Goal: Understand process/instructions: Learn about a topic

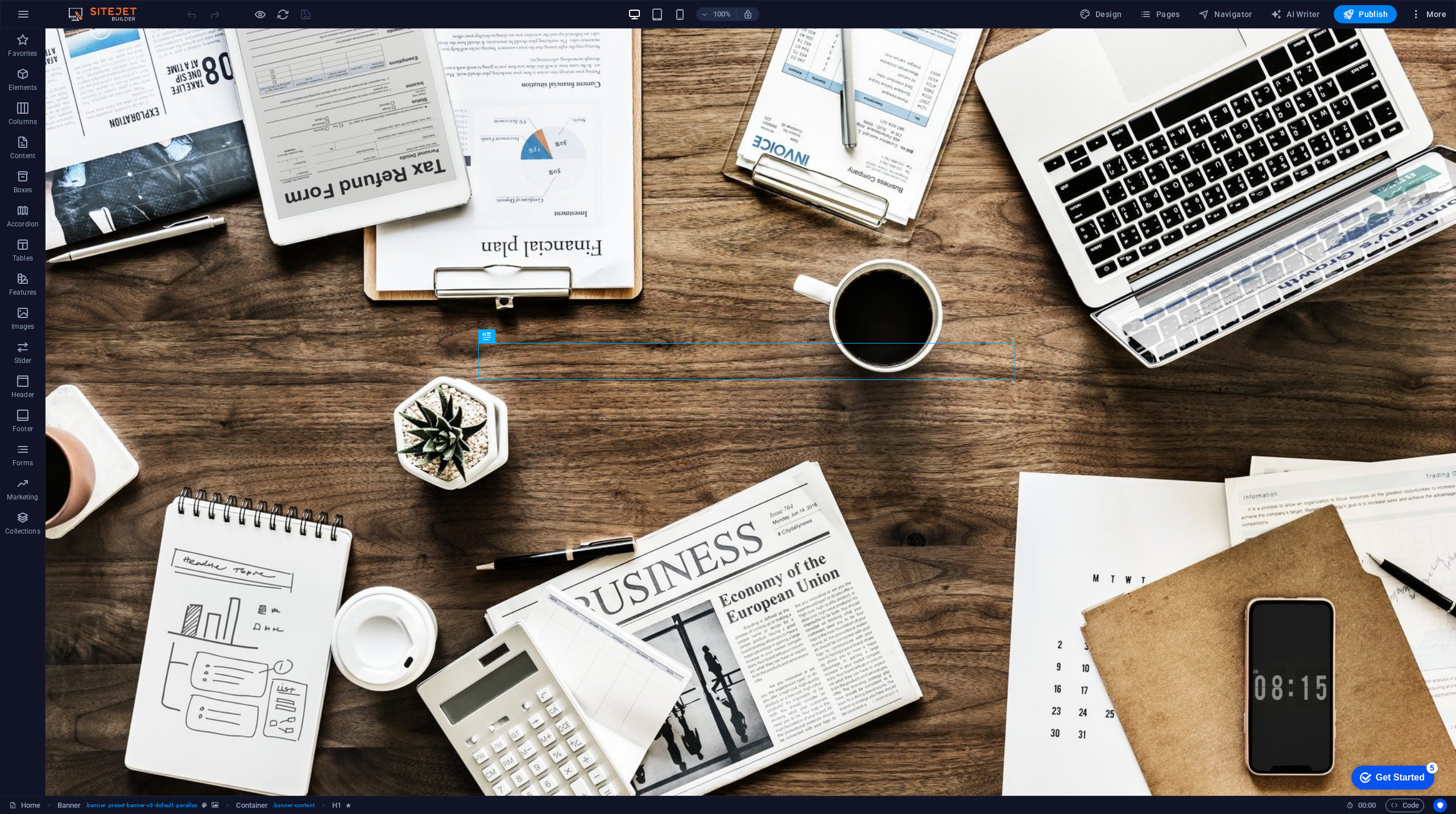
click at [1441, 12] on span "More" at bounding box center [1428, 14] width 36 height 11
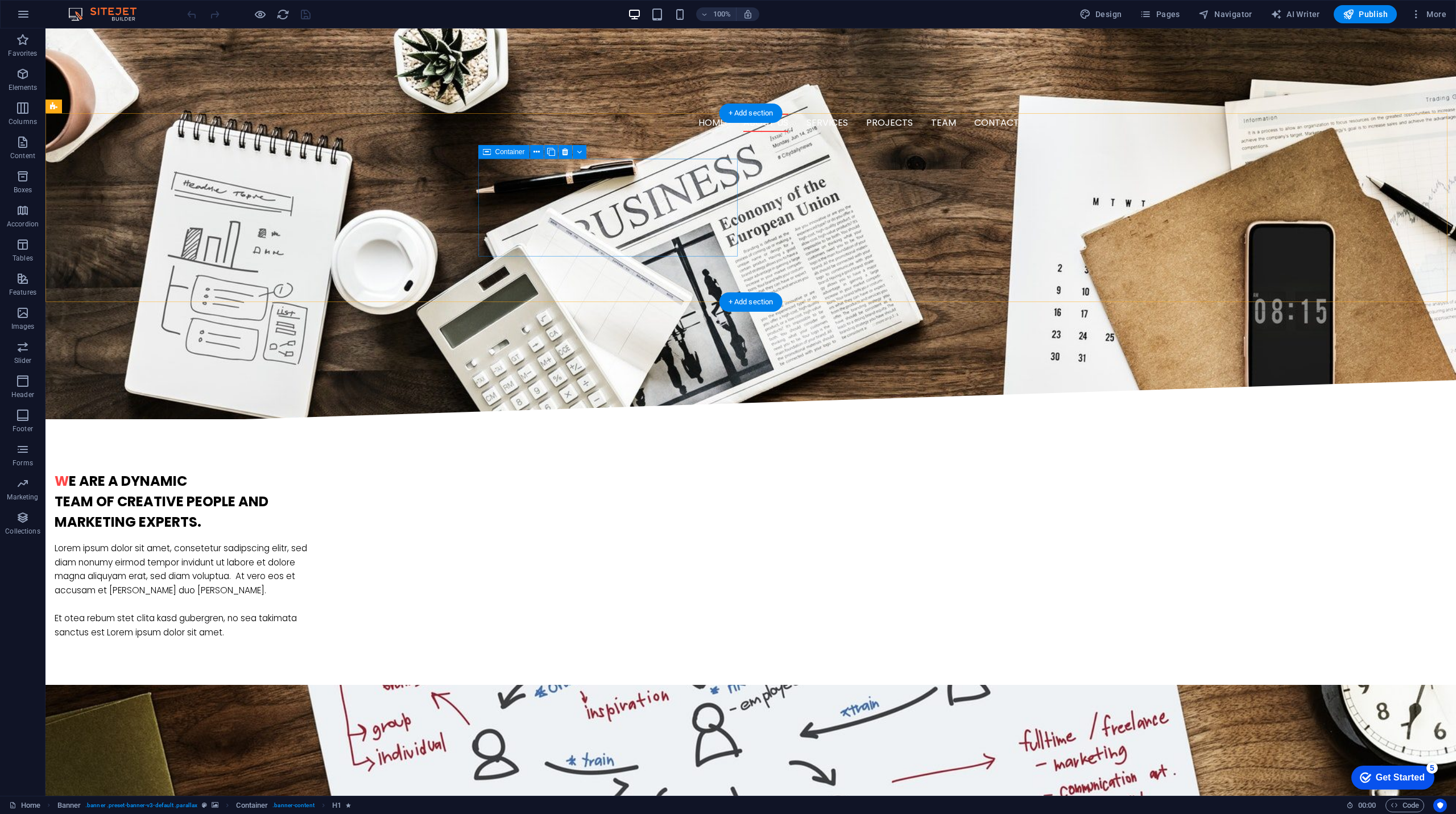
scroll to position [1023, 0]
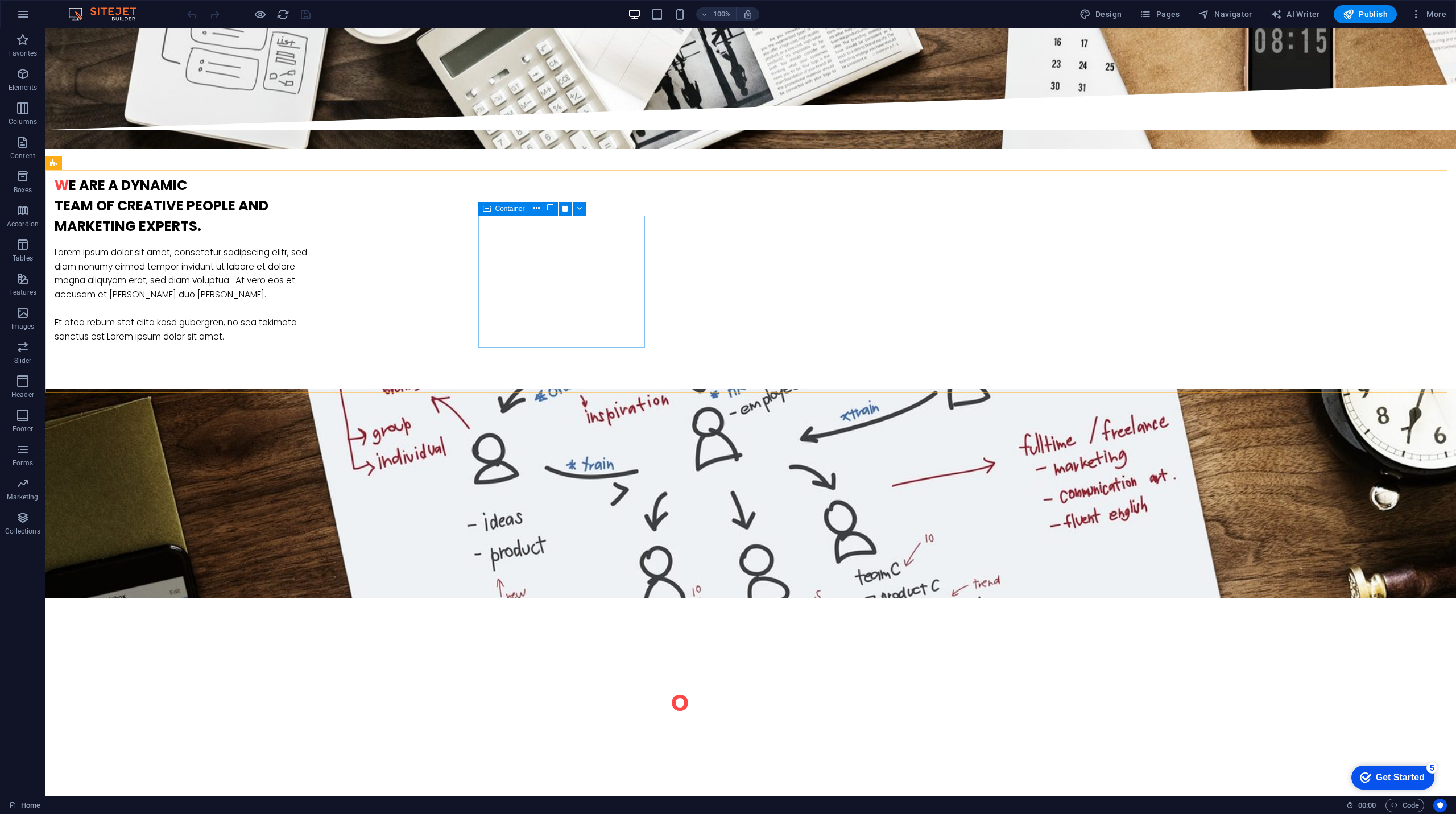
drag, startPoint x: 563, startPoint y: 244, endPoint x: 523, endPoint y: 218, distance: 47.7
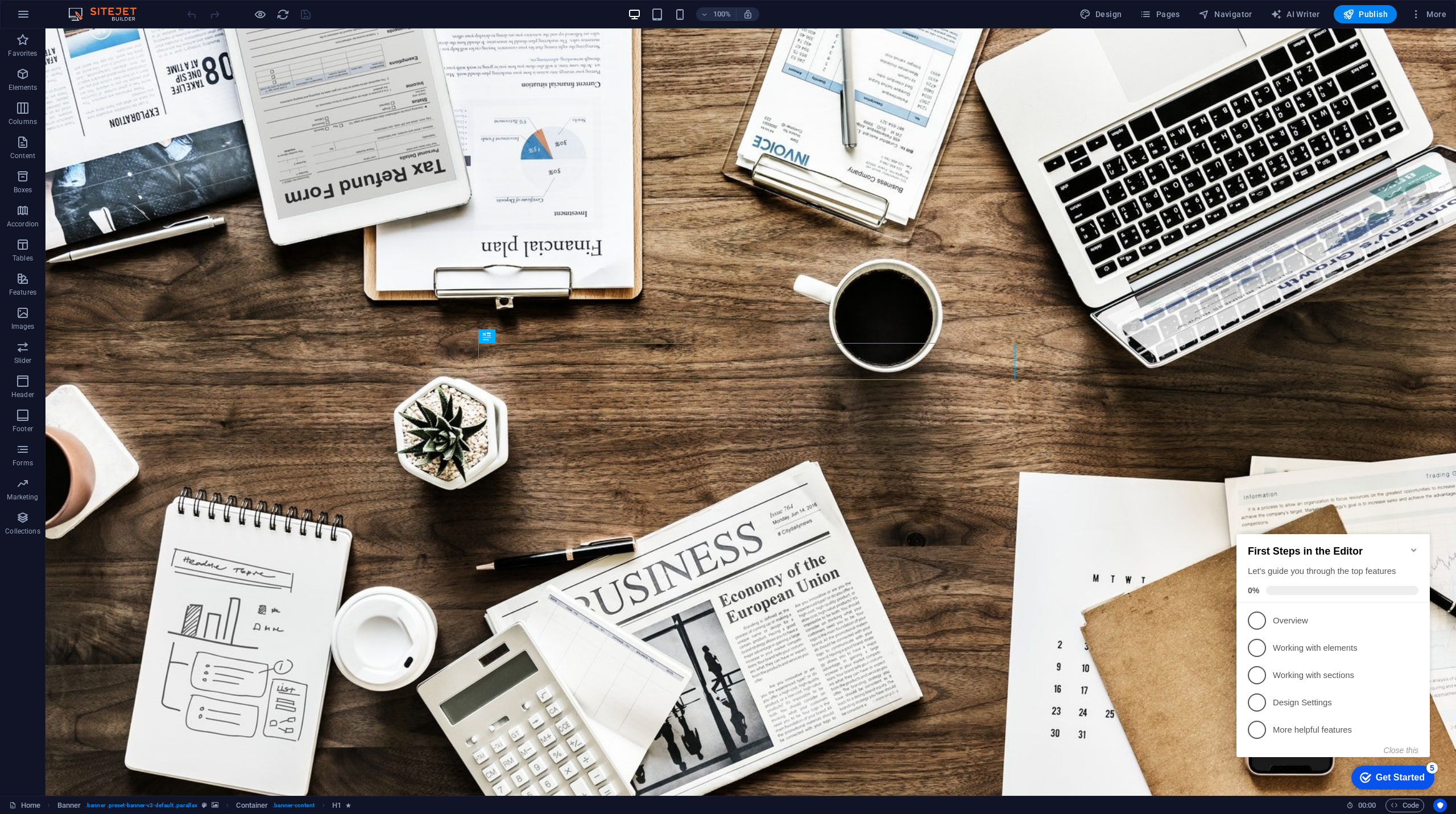
click at [1415, 547] on icon "Minimize checklist" at bounding box center [1414, 550] width 9 height 9
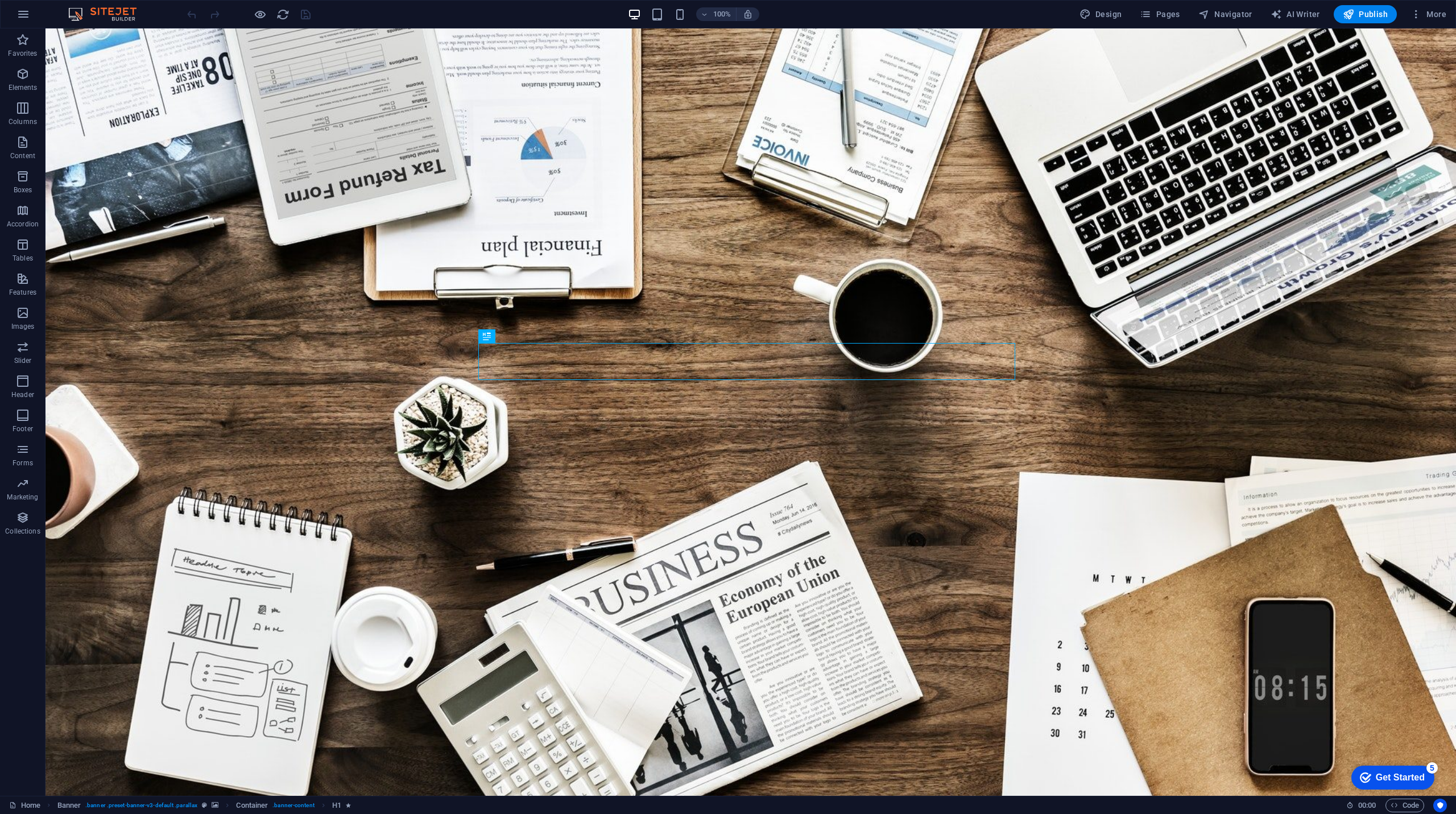
click at [1381, 775] on div "Get Started" at bounding box center [1400, 776] width 49 height 10
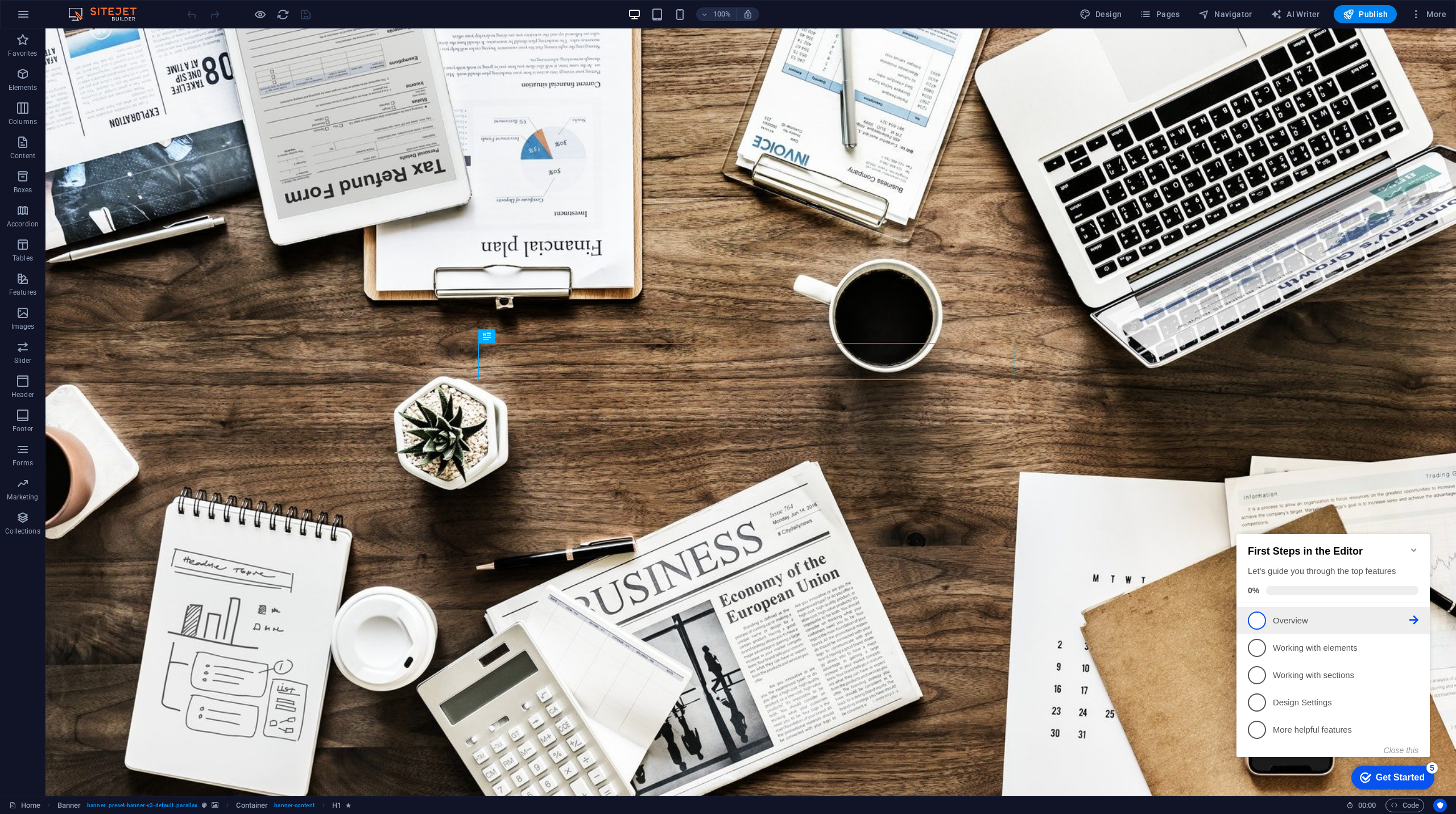
click at [1268, 624] on link "1 Overview - incomplete" at bounding box center [1333, 620] width 171 height 18
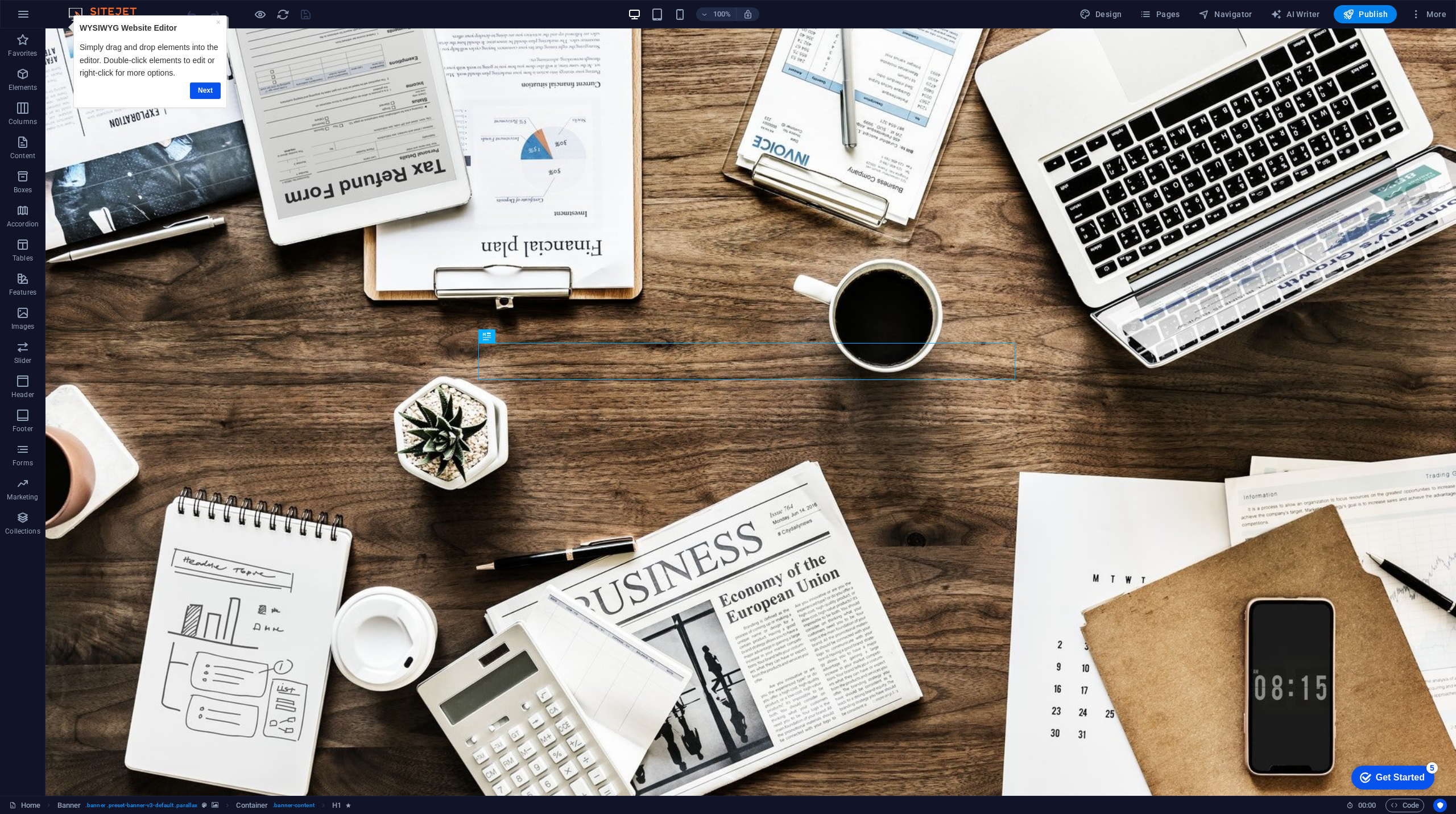
click at [189, 86] on div "Next" at bounding box center [150, 91] width 141 height 17
click at [198, 88] on link "Next" at bounding box center [205, 91] width 31 height 17
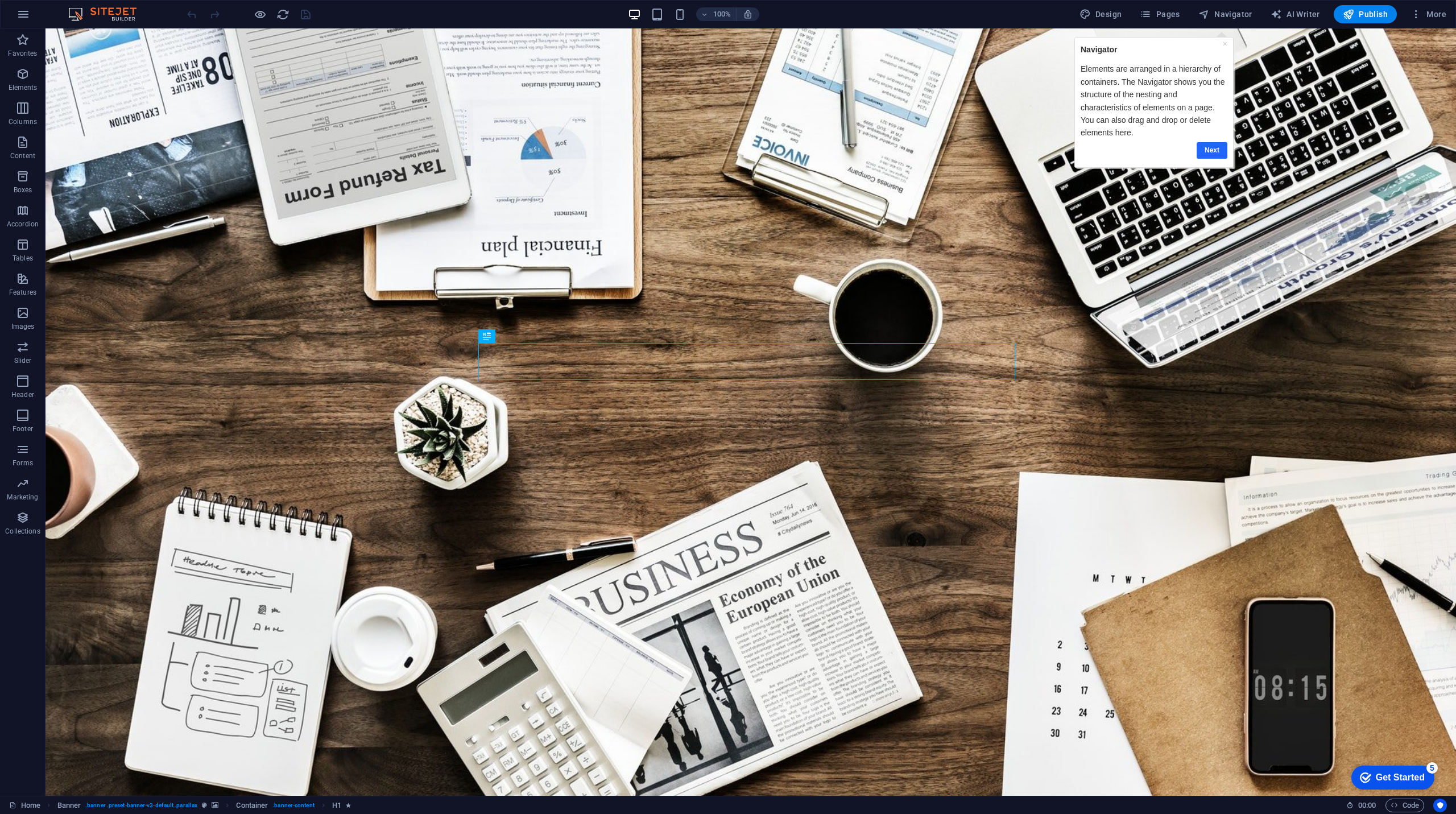
click at [1222, 153] on link "Next" at bounding box center [1212, 150] width 31 height 17
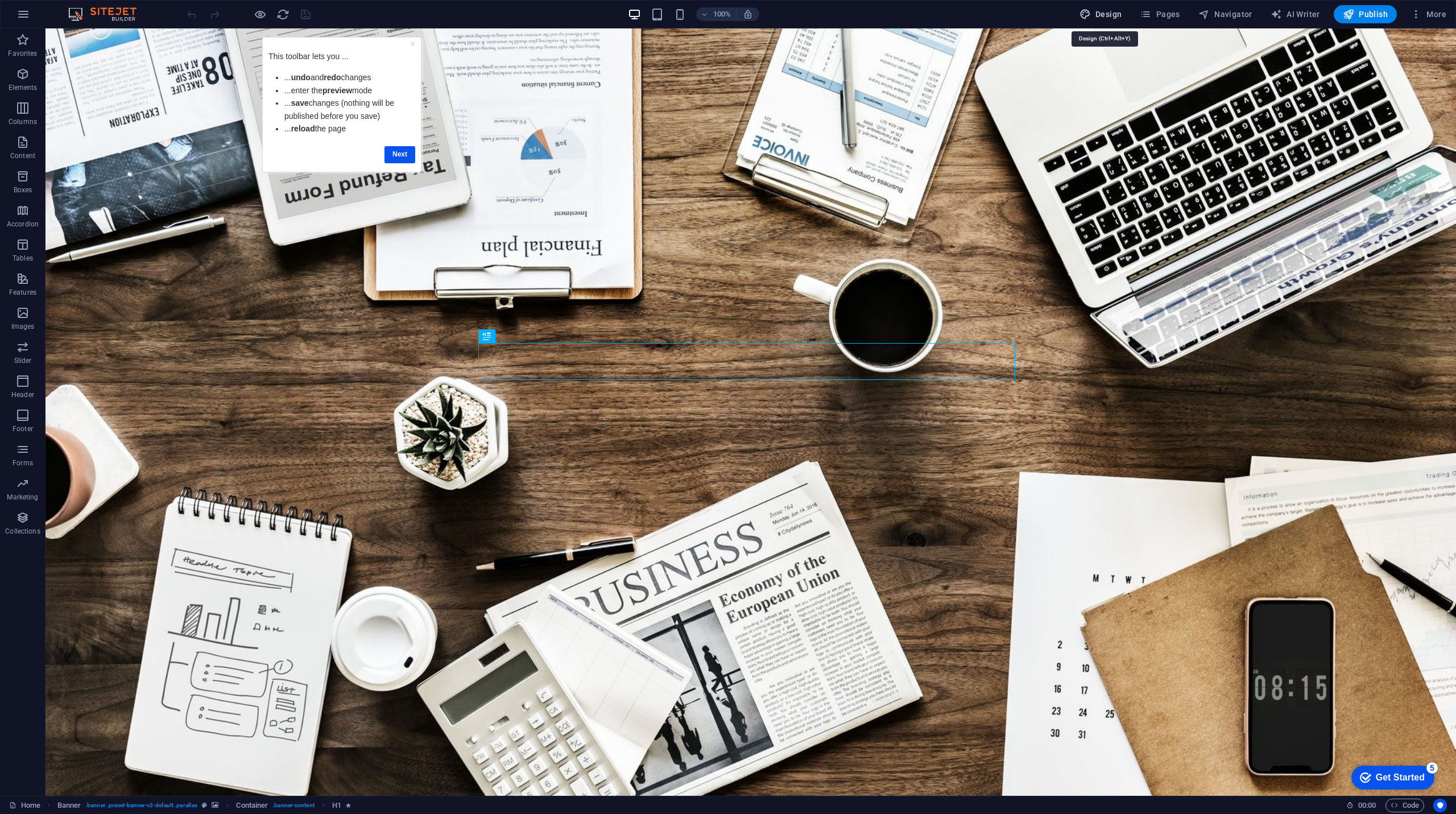
click at [1109, 19] on span "Design" at bounding box center [1101, 14] width 43 height 11
select select "rem"
select select "300"
select select "px"
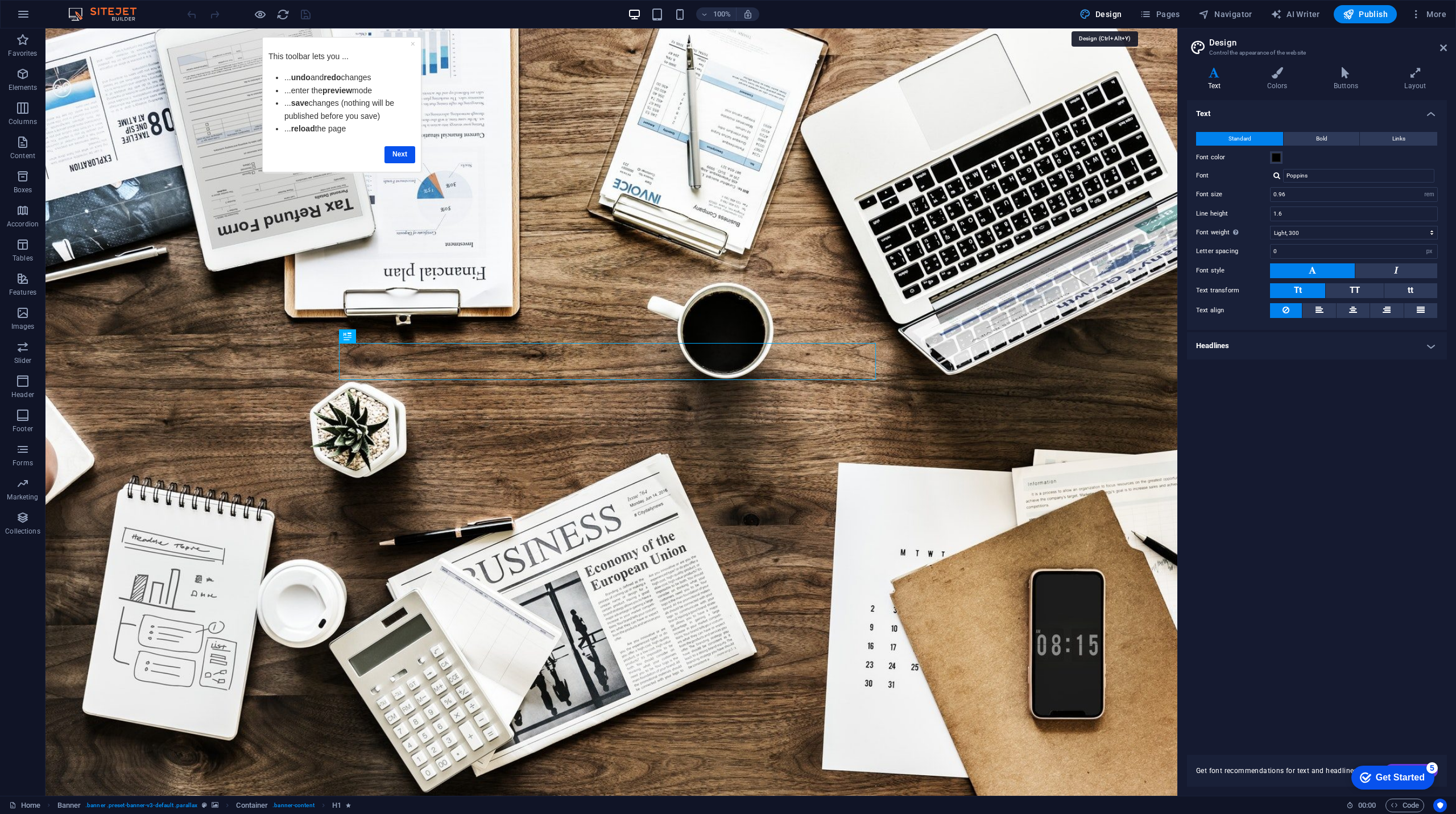
click at [1109, 19] on span "Design" at bounding box center [1101, 14] width 43 height 11
click at [1442, 43] on icon at bounding box center [1443, 48] width 7 height 9
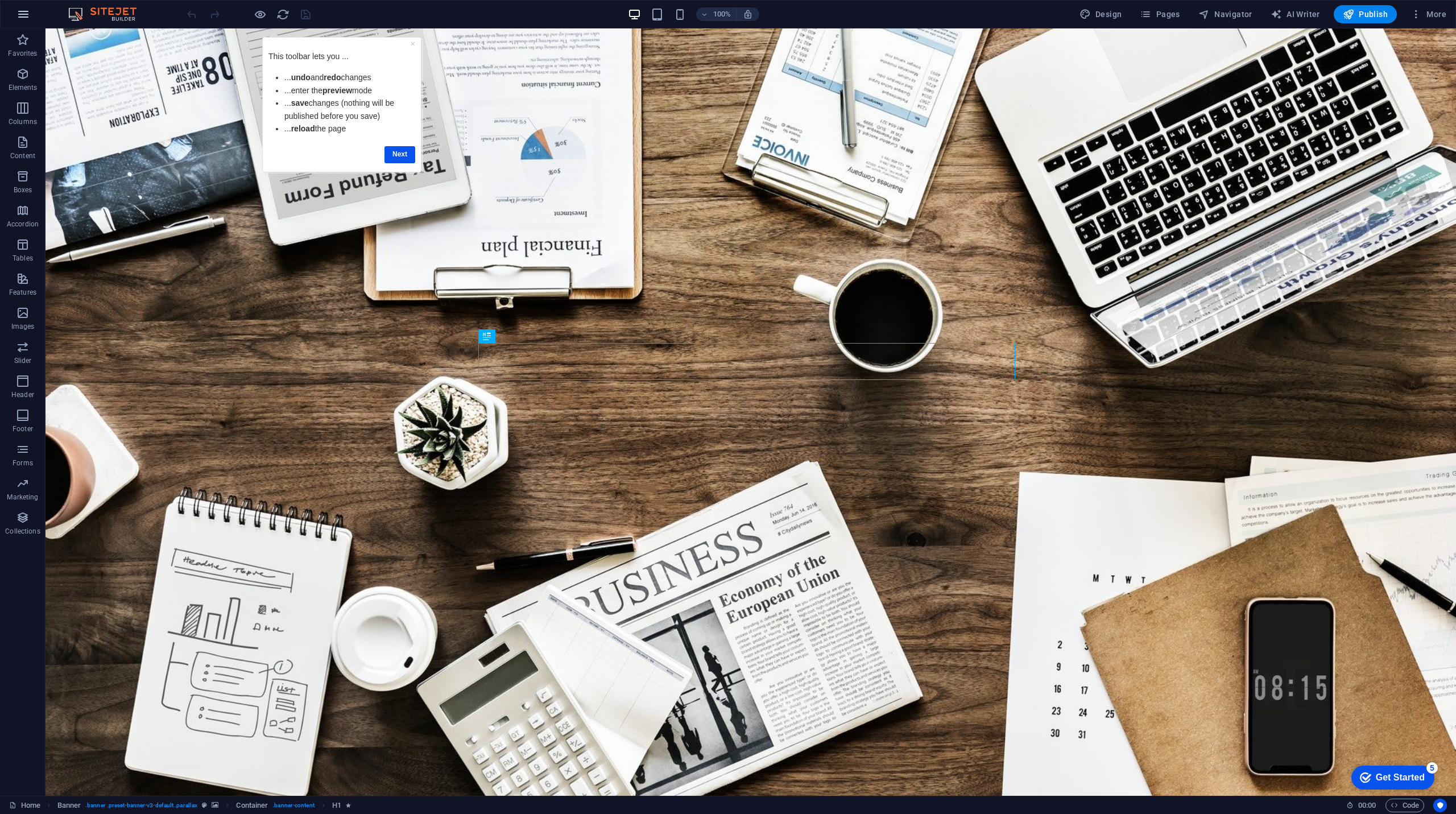
click at [22, 17] on icon "button" at bounding box center [24, 15] width 14 height 14
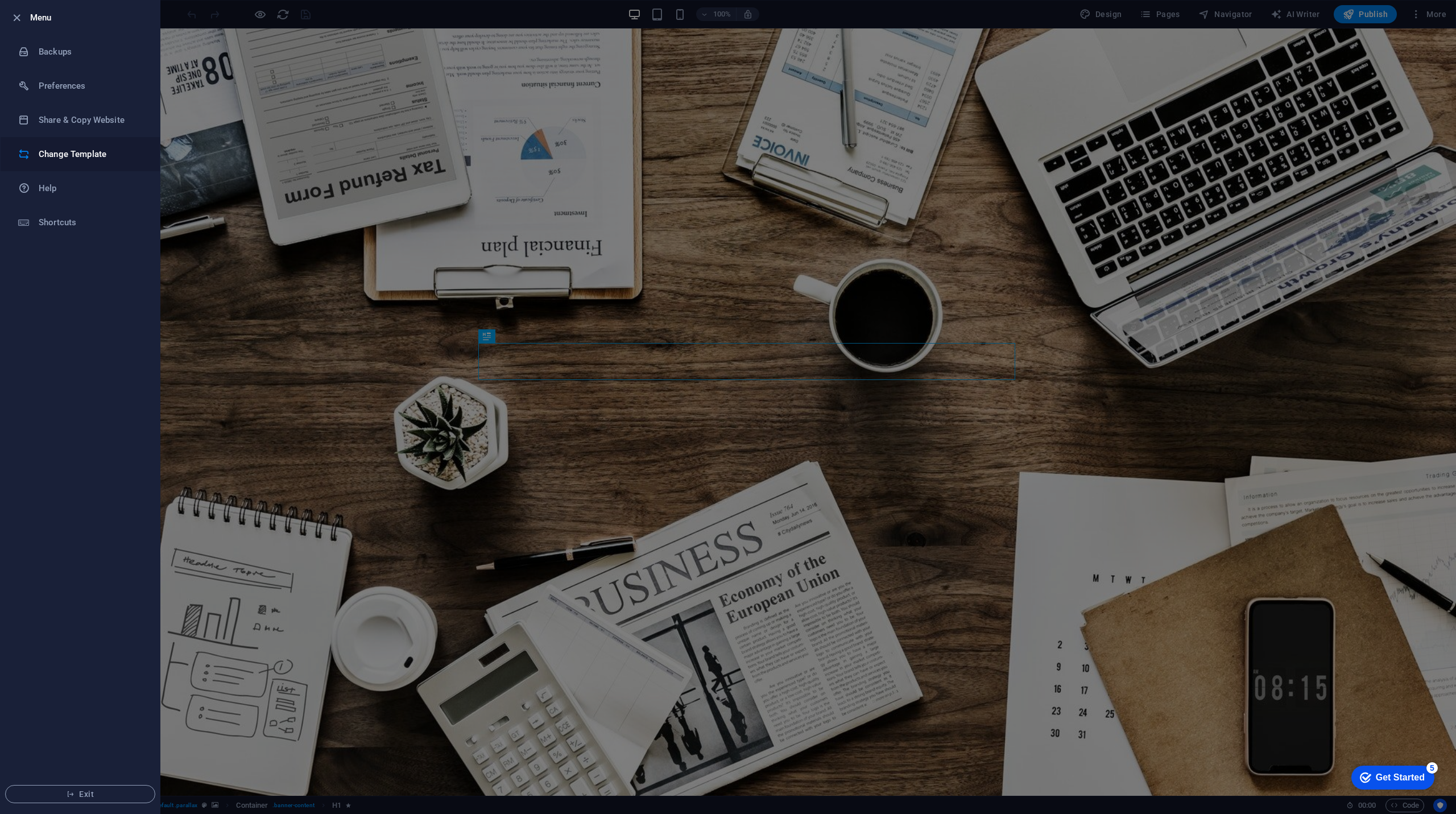
click at [71, 146] on li "Change Template" at bounding box center [81, 154] width 159 height 34
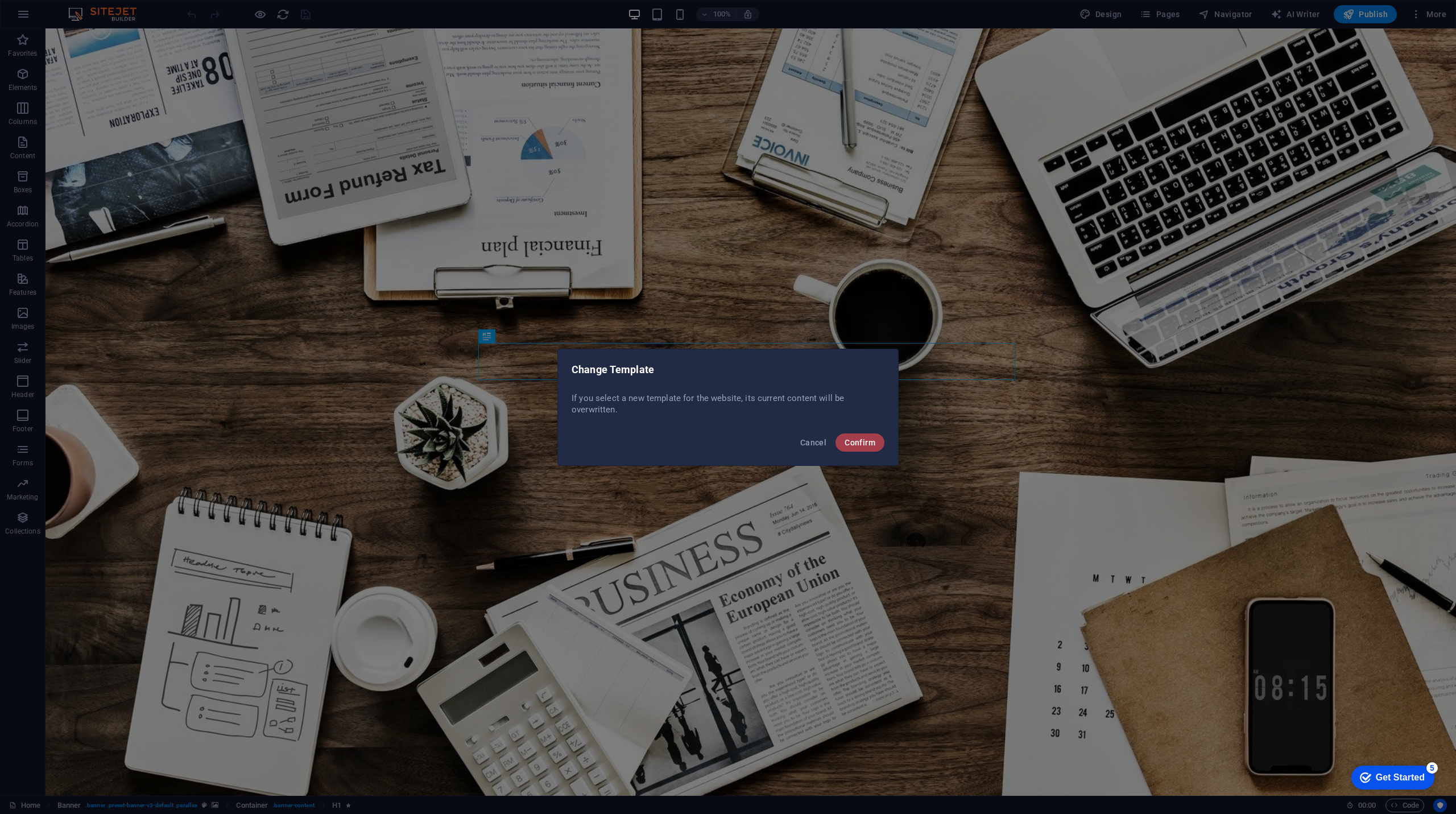
click at [853, 439] on span "Confirm" at bounding box center [860, 442] width 31 height 9
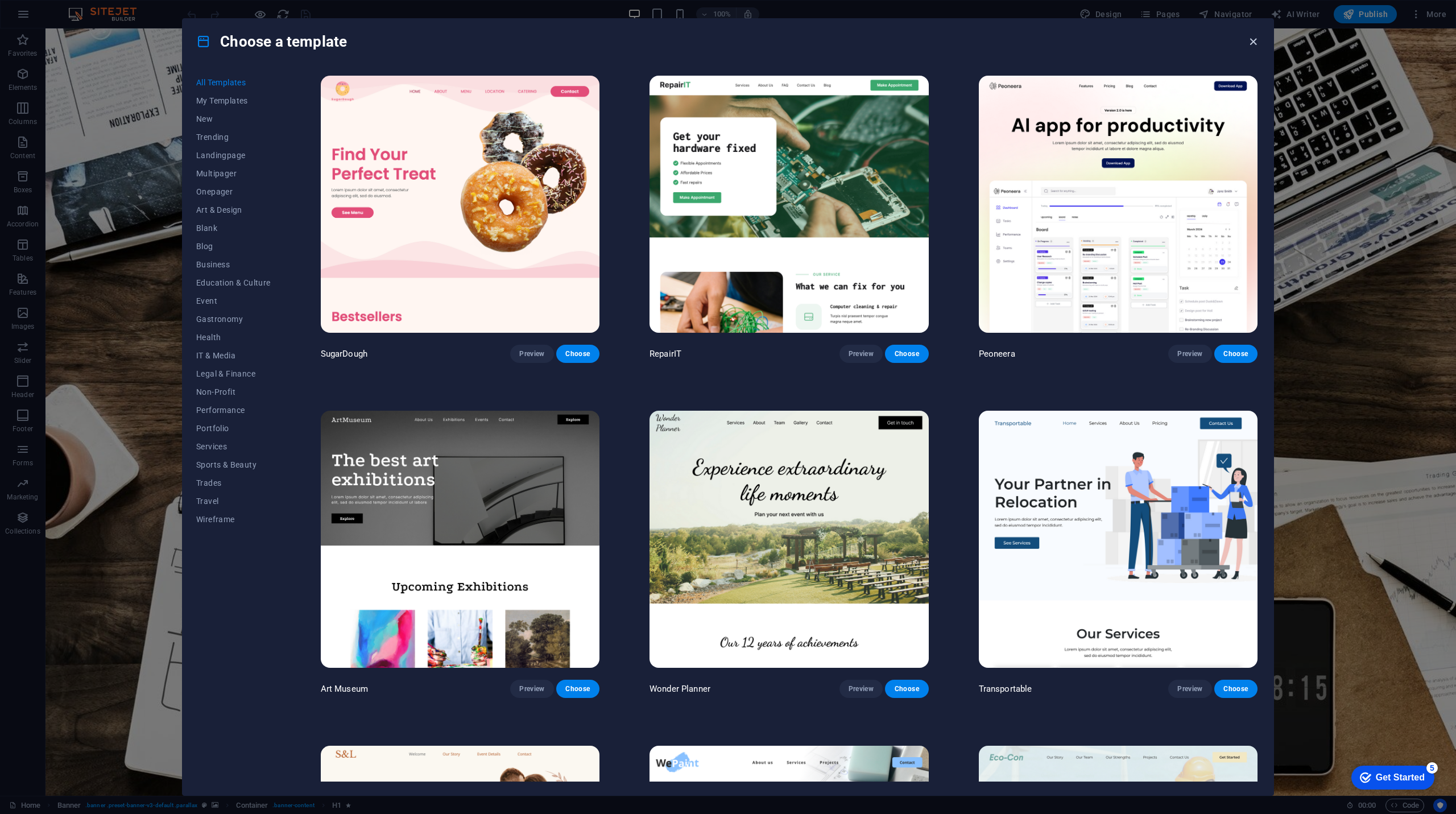
click at [1253, 44] on icon "button" at bounding box center [1253, 41] width 13 height 13
